Goal: Navigation & Orientation: Find specific page/section

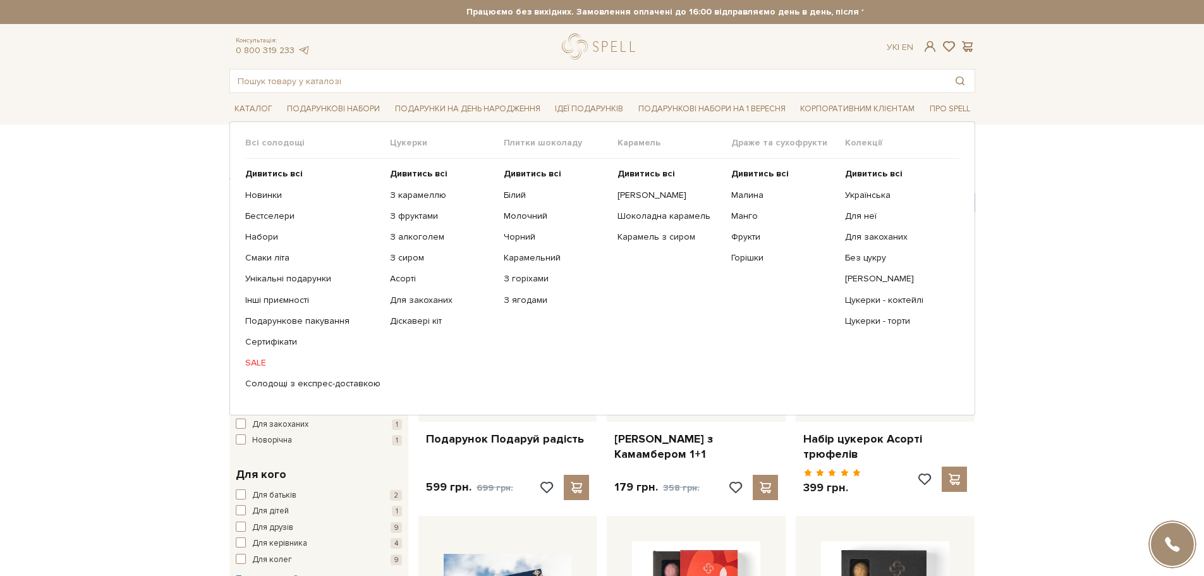
click at [253, 361] on link "SALE" at bounding box center [312, 362] width 135 height 11
